Goal: Find specific page/section: Find specific page/section

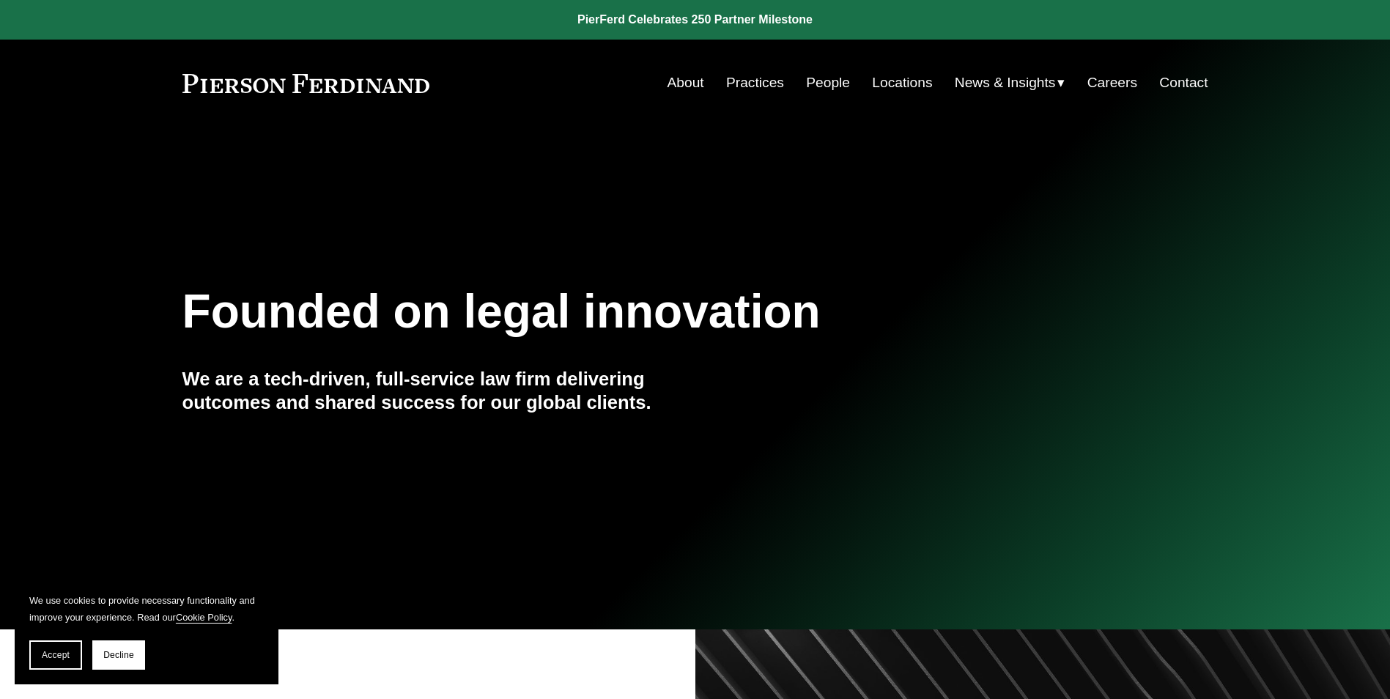
click at [891, 80] on link "Locations" at bounding box center [902, 83] width 60 height 28
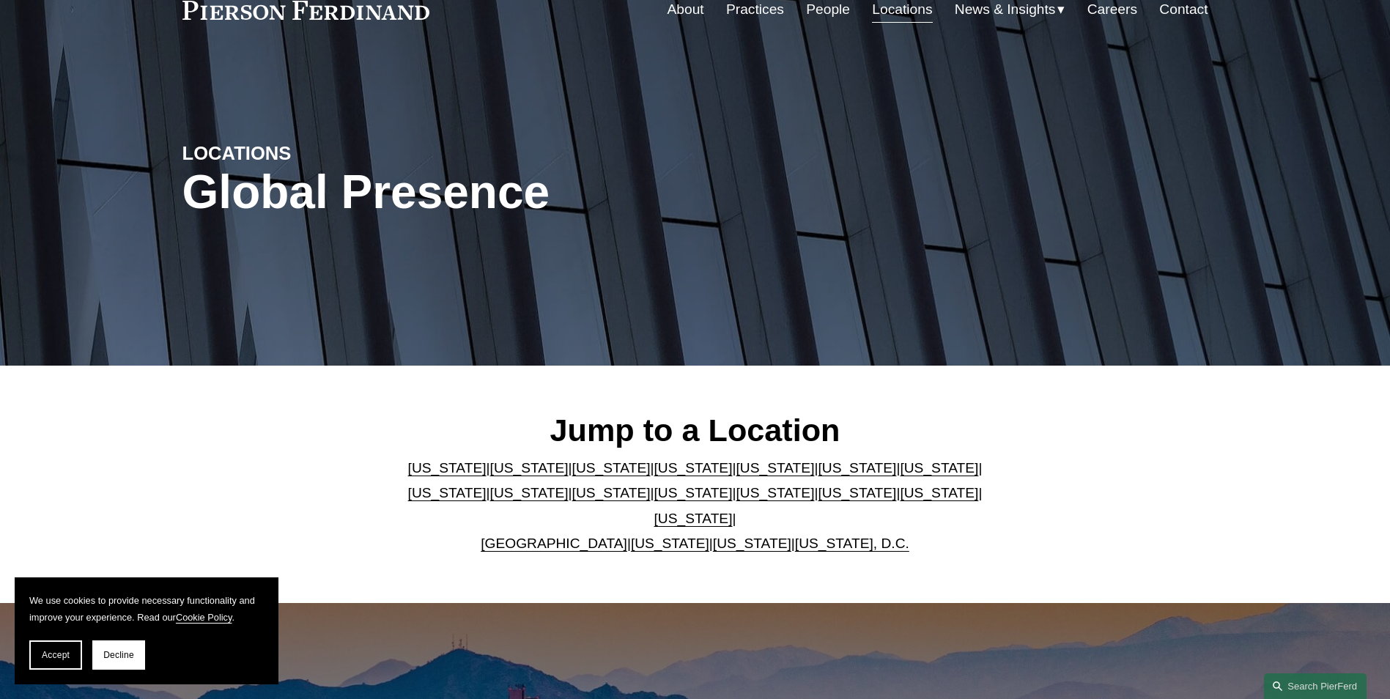
scroll to position [73, 0]
click at [949, 511] on p "[US_STATE] | [US_STATE] | [US_STATE] | [US_STATE] | [US_STATE] | [US_STATE] | […" at bounding box center [695, 506] width 598 height 101
click at [732, 511] on link "[US_STATE]" at bounding box center [693, 518] width 78 height 15
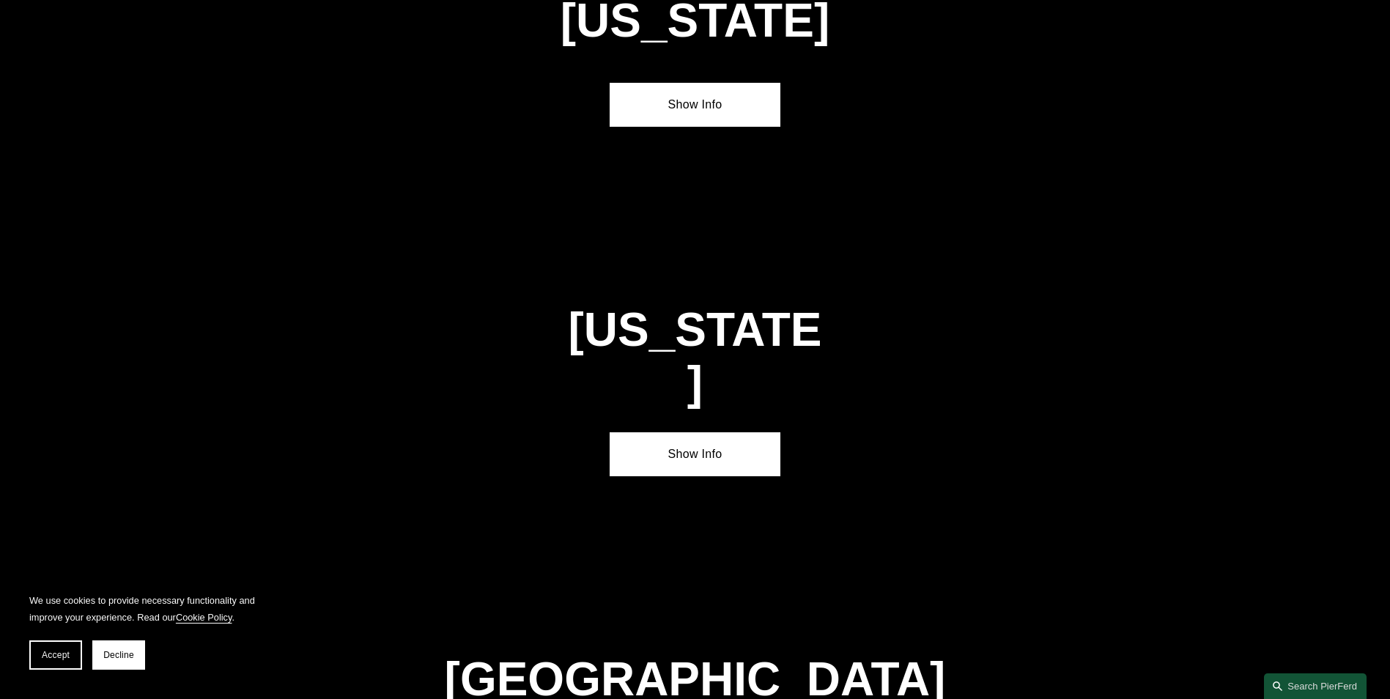
scroll to position [4990, 0]
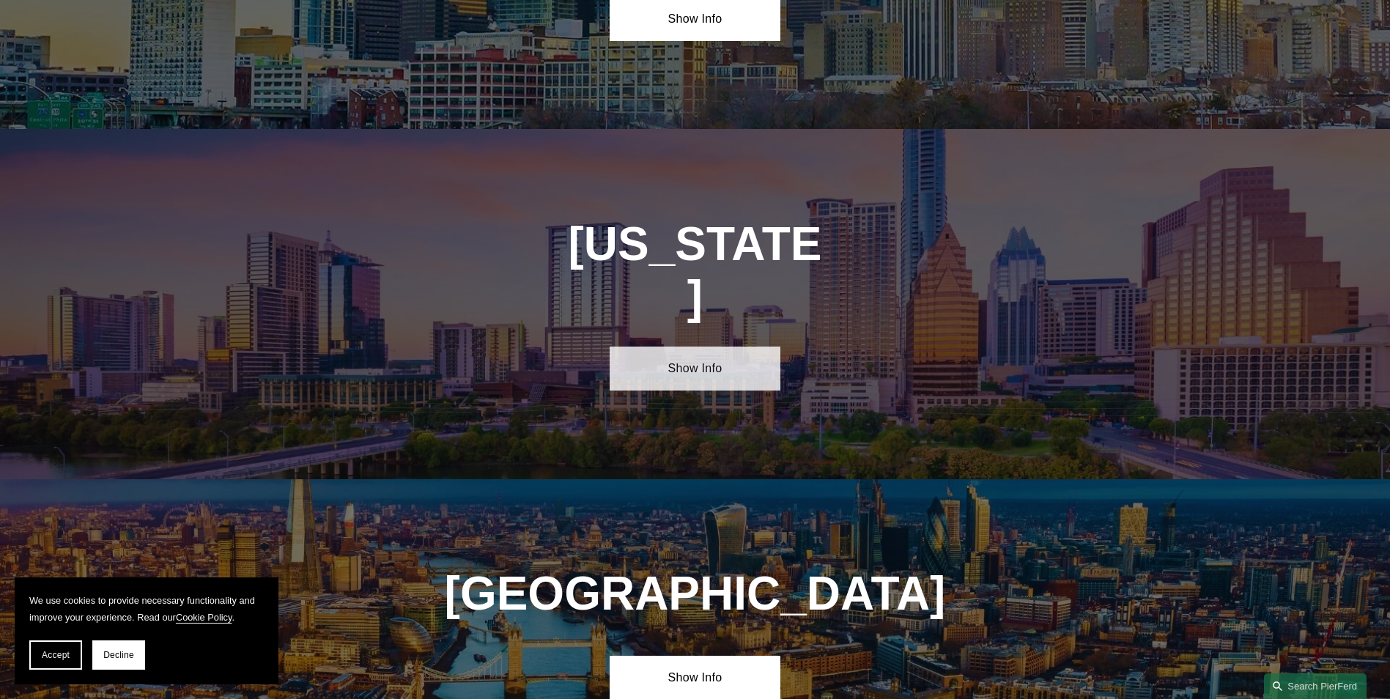
click at [705, 346] on link "Show Info" at bounding box center [694, 368] width 171 height 44
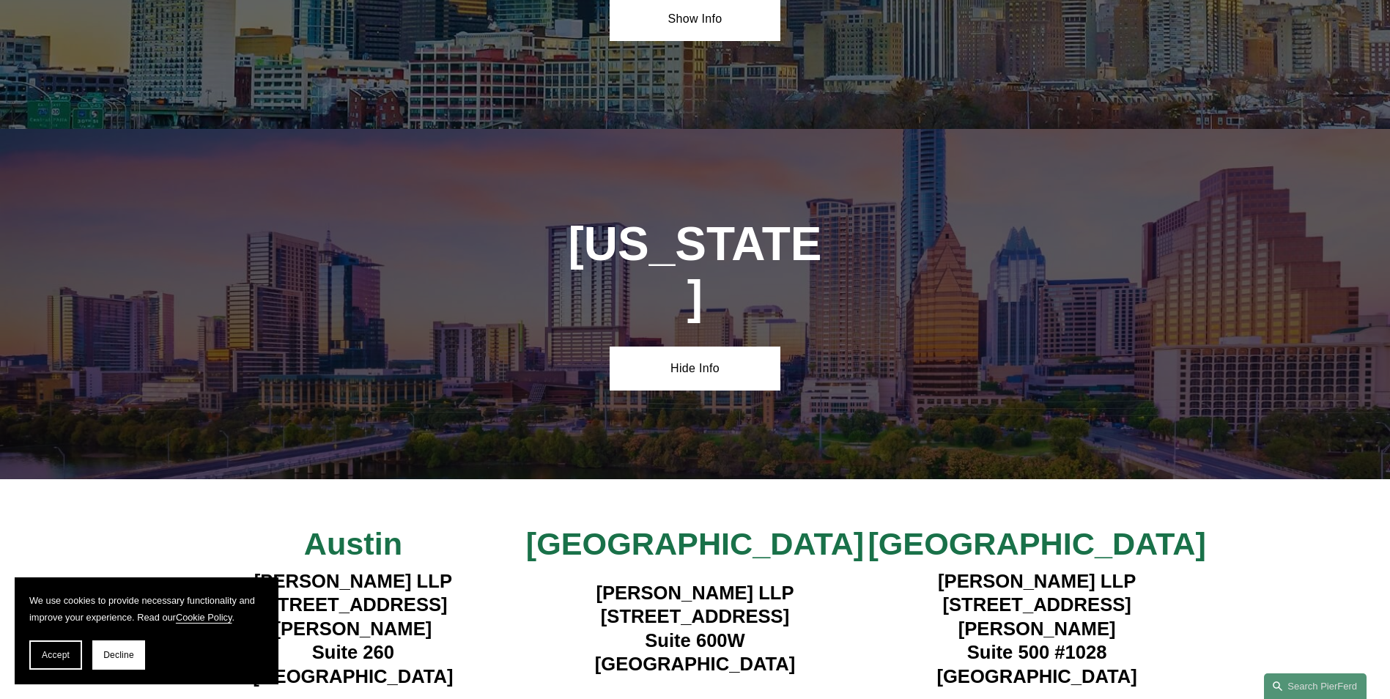
click at [999, 698] on strong "View Lawyers" at bounding box center [1030, 709] width 92 height 15
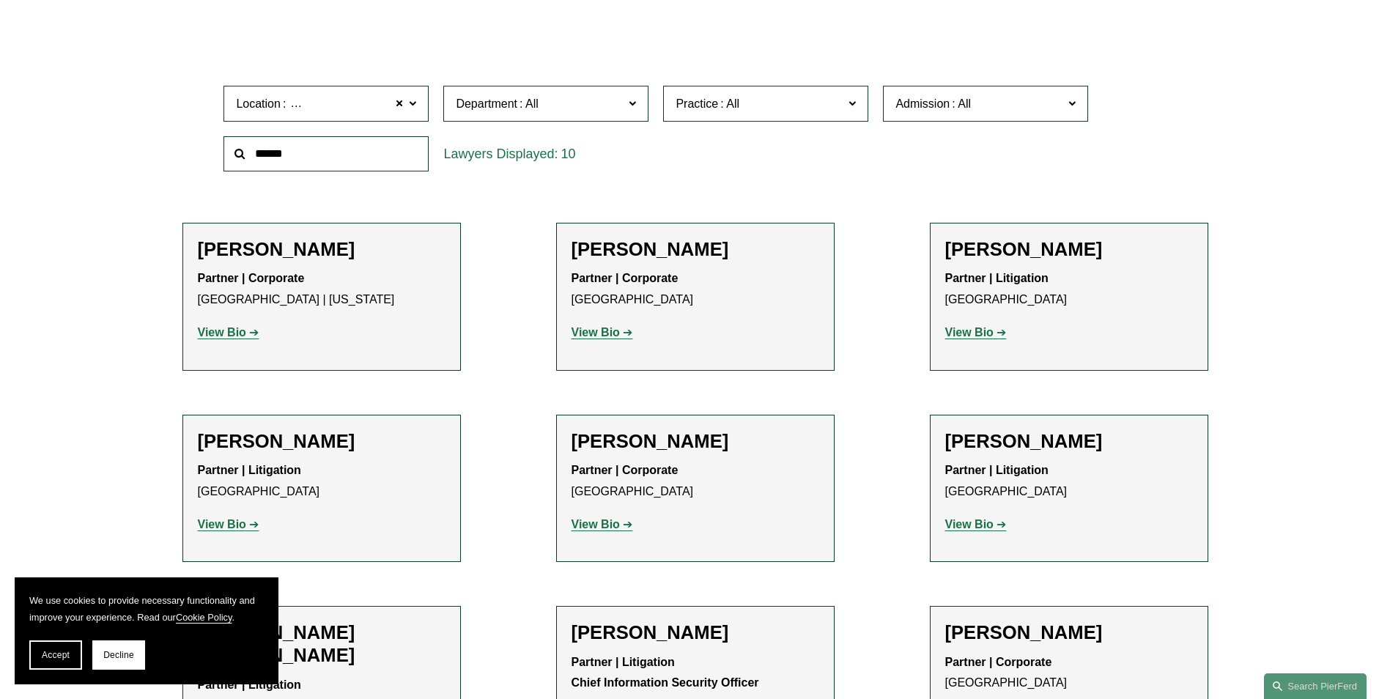
scroll to position [439, 0]
click at [850, 103] on span at bounding box center [851, 103] width 7 height 19
click at [0, 0] on link "Cyber, Privacy & Technology" at bounding box center [0, 0] width 0 height 0
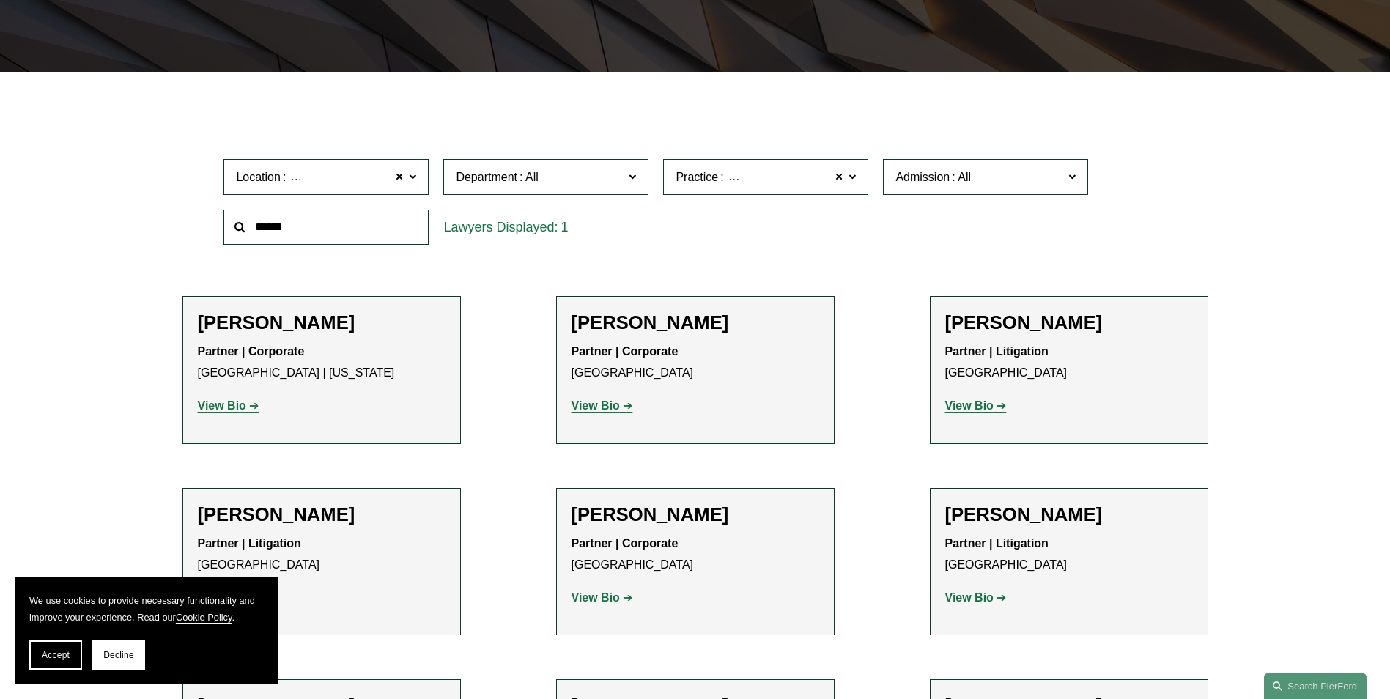
scroll to position [292, 0]
